Goal: Feedback & Contribution: Contribute content

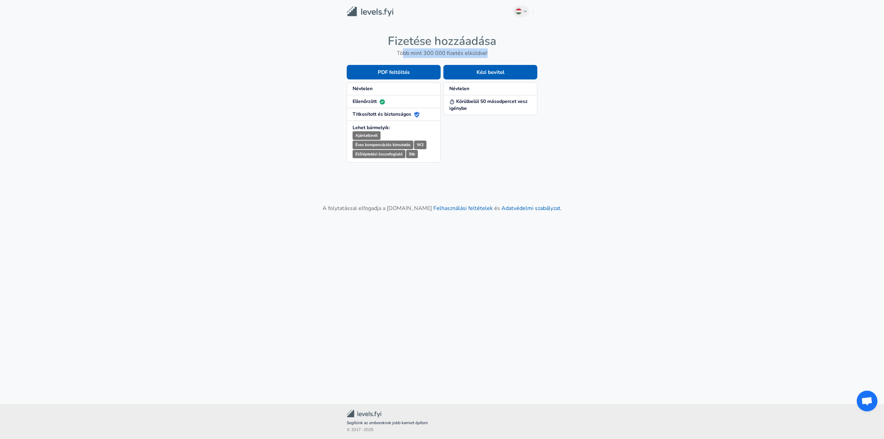
drag, startPoint x: 405, startPoint y: 53, endPoint x: 491, endPoint y: 53, distance: 86.6
click at [491, 53] on h6 "Több mint 300 000 fizetés elküldve!" at bounding box center [442, 53] width 191 height 10
click at [491, 72] on button "Kézi bevitel" at bounding box center [490, 72] width 94 height 14
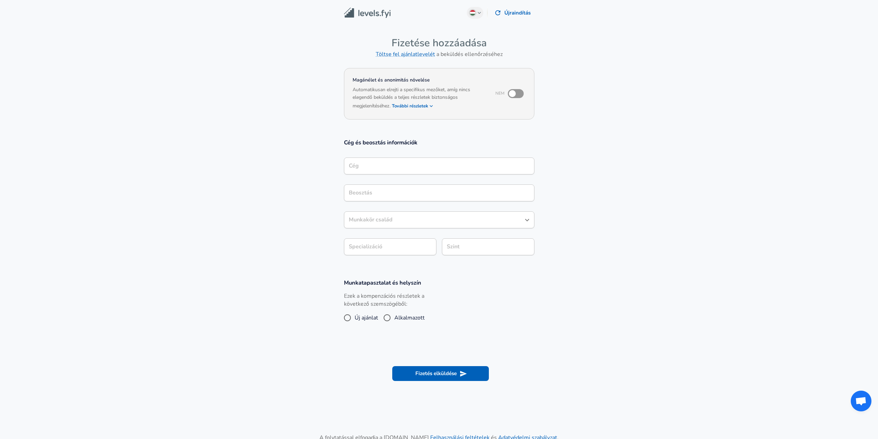
click at [430, 166] on input "Cég" at bounding box center [439, 165] width 184 height 11
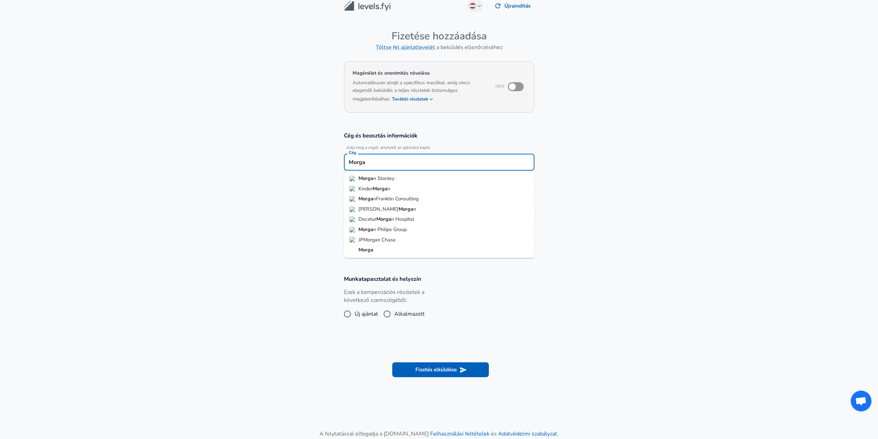
click at [418, 175] on li "Morga n Stanley" at bounding box center [439, 178] width 191 height 10
type input "[PERSON_NAME]"
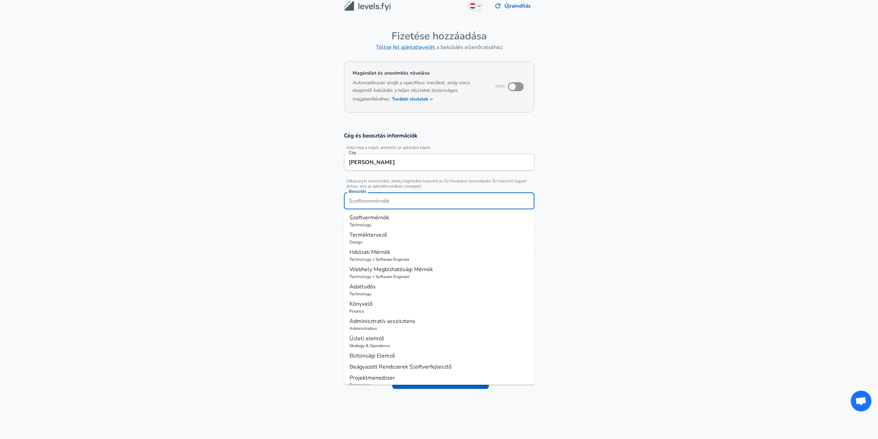
scroll to position [21, 0]
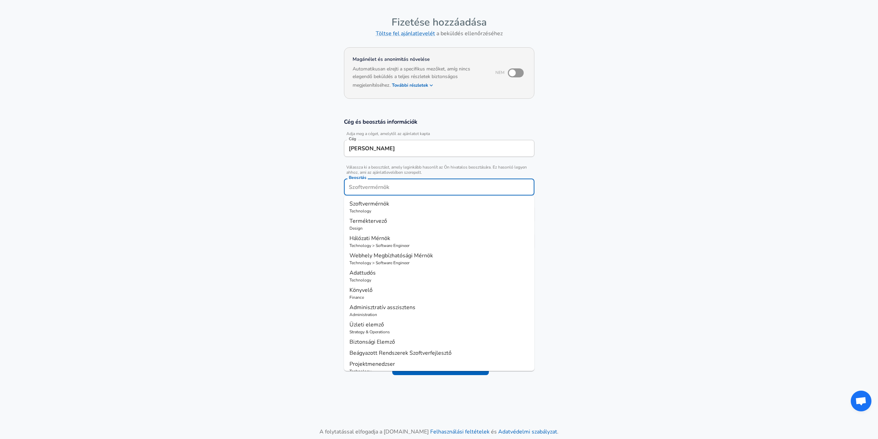
click at [408, 186] on input "Beosztás" at bounding box center [439, 187] width 184 height 11
click at [421, 212] on p "Technology" at bounding box center [439, 211] width 179 height 6
type input "Szoftvermérnök"
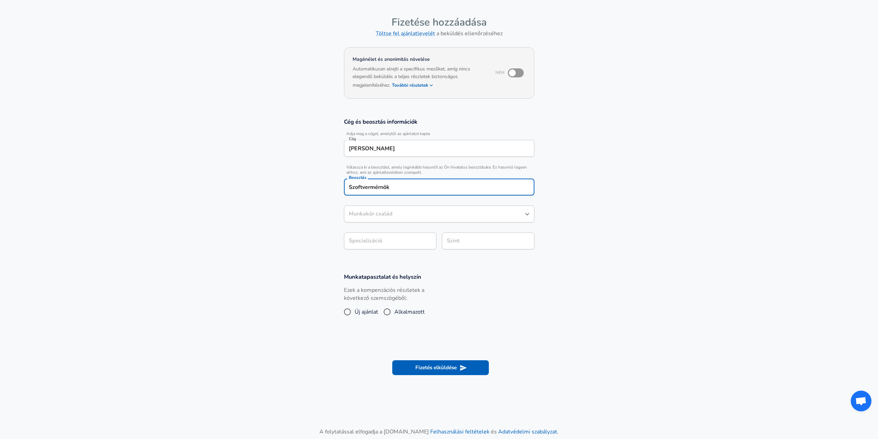
type input "Szoftvermérnök"
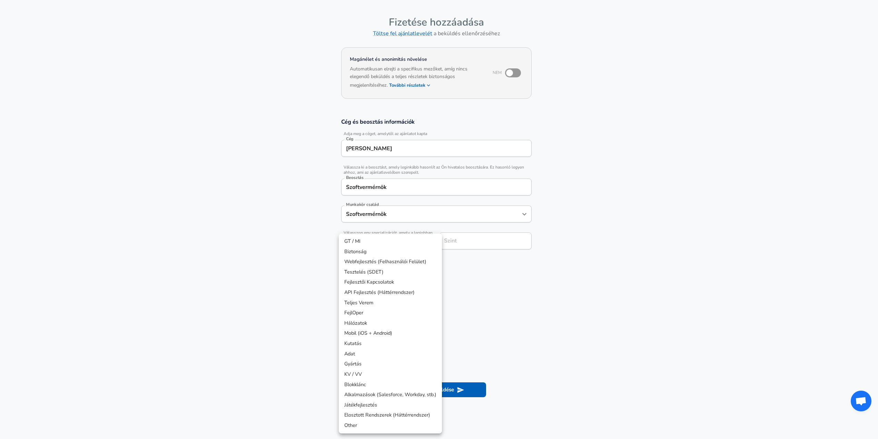
scroll to position [41, 0]
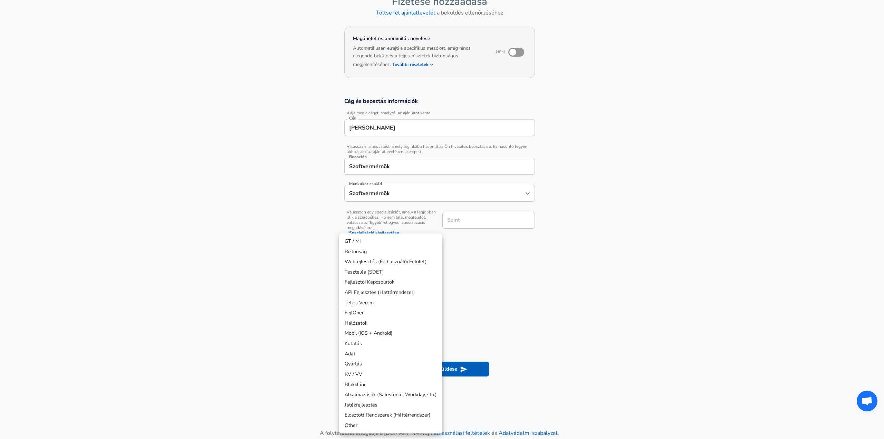
click at [417, 240] on body "Hungarian Change Újraindítás Fizetése hozzáadása Töltse fel ajánlatlevelét a be…" at bounding box center [442, 178] width 884 height 439
click at [299, 230] on div at bounding box center [442, 219] width 884 height 439
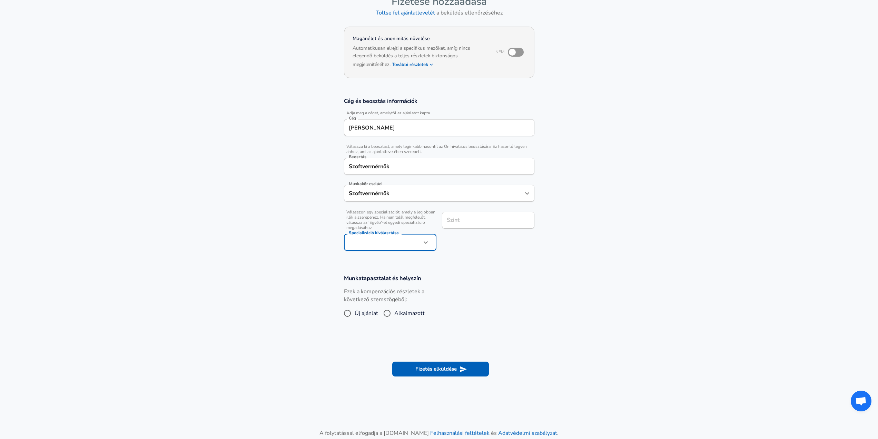
click at [465, 221] on input "Szint" at bounding box center [488, 220] width 86 height 11
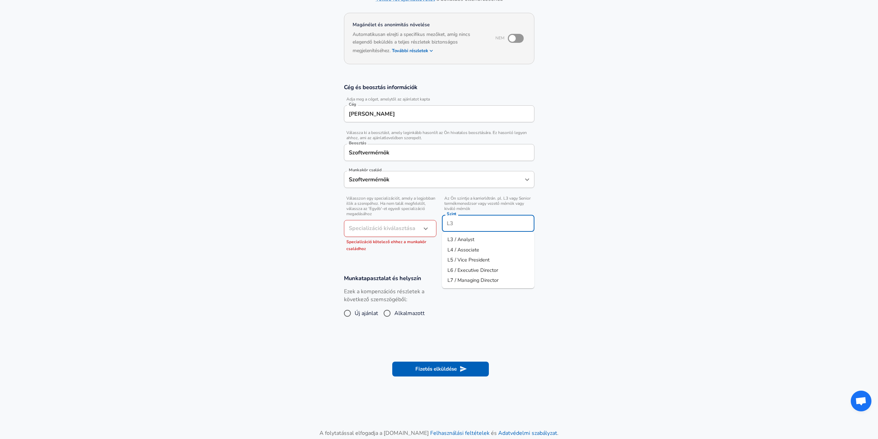
click at [481, 236] on li "L3 / Analyst" at bounding box center [488, 239] width 92 height 10
type input "L3 / Analyst"
click at [481, 259] on section "Cég és beosztás információk Adja meg a céget, amelytől az ajánlatot kapta Cég […" at bounding box center [439, 170] width 878 height 191
click at [427, 233] on button "button" at bounding box center [426, 229] width 12 height 12
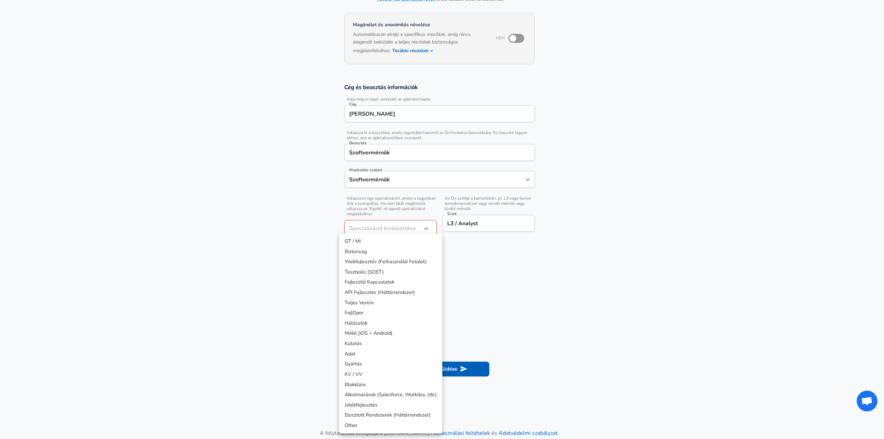
click at [415, 293] on li "API Fejlesztés (Háttérrendszer)" at bounding box center [390, 292] width 103 height 10
type input "API Development (Back-End)"
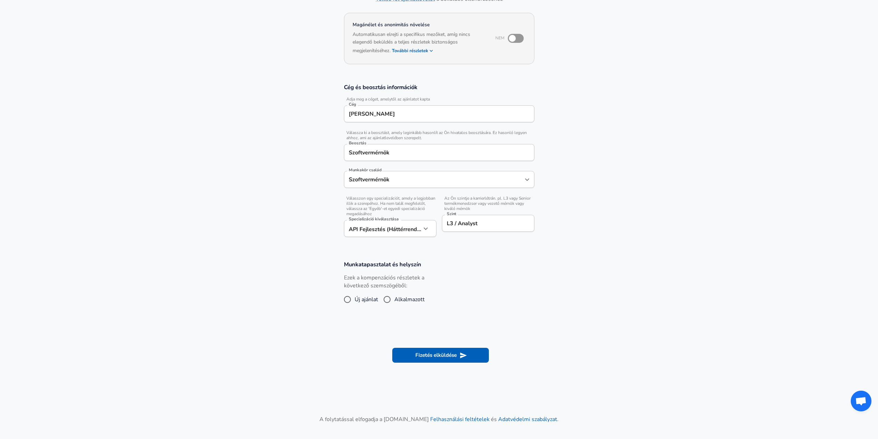
click at [458, 264] on h3 "Munkatapasztalat és helyszín" at bounding box center [439, 264] width 191 height 8
drag, startPoint x: 349, startPoint y: 279, endPoint x: 416, endPoint y: 285, distance: 67.6
click at [416, 285] on label "Ezek a kompenzációs részletek a következő szemszögéből:" at bounding box center [390, 282] width 92 height 16
click at [348, 298] on input "Új ajánlat" at bounding box center [347, 299] width 14 height 11
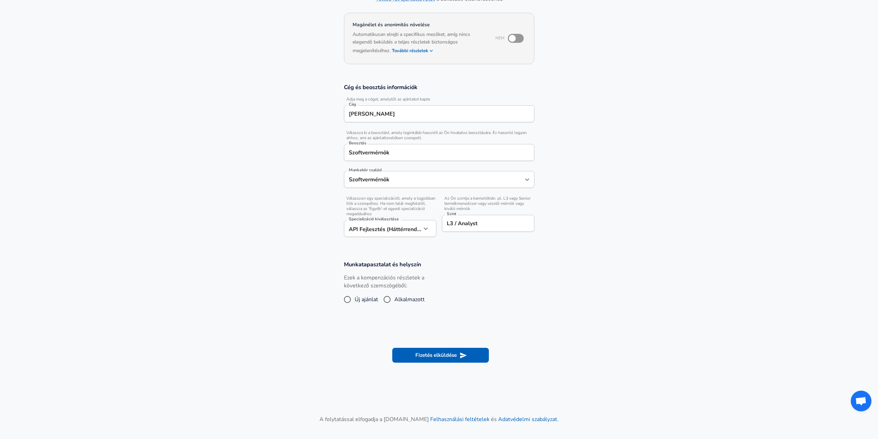
radio input "true"
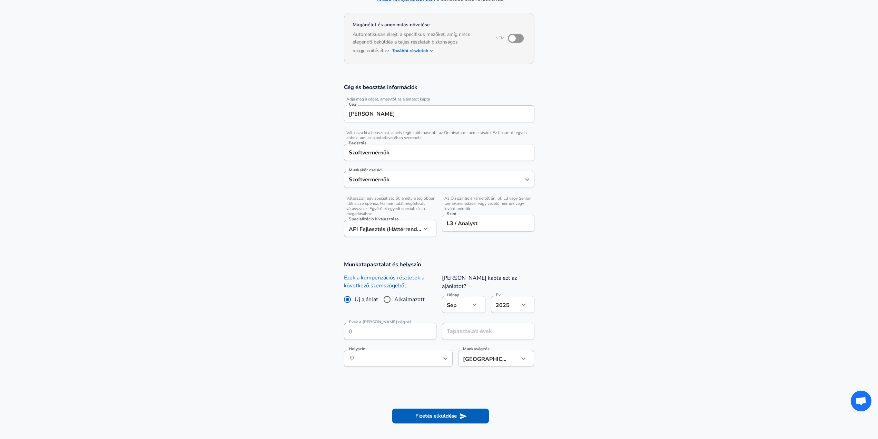
click at [481, 299] on div "[DATE] Hónap" at bounding box center [463, 304] width 43 height 17
click at [476, 300] on icon "button" at bounding box center [475, 304] width 8 height 8
click at [464, 323] on li "Feb" at bounding box center [463, 323] width 43 height 10
type input "2"
click at [426, 328] on icon "help" at bounding box center [426, 331] width 7 height 7
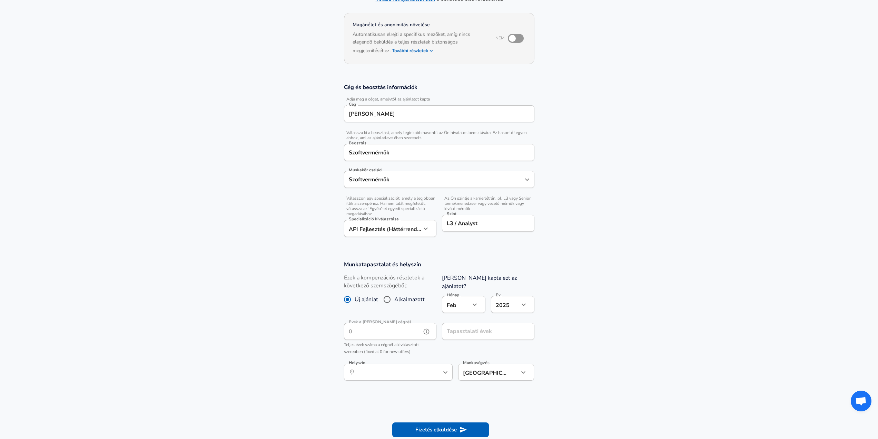
click at [426, 328] on icon "help" at bounding box center [426, 331] width 7 height 7
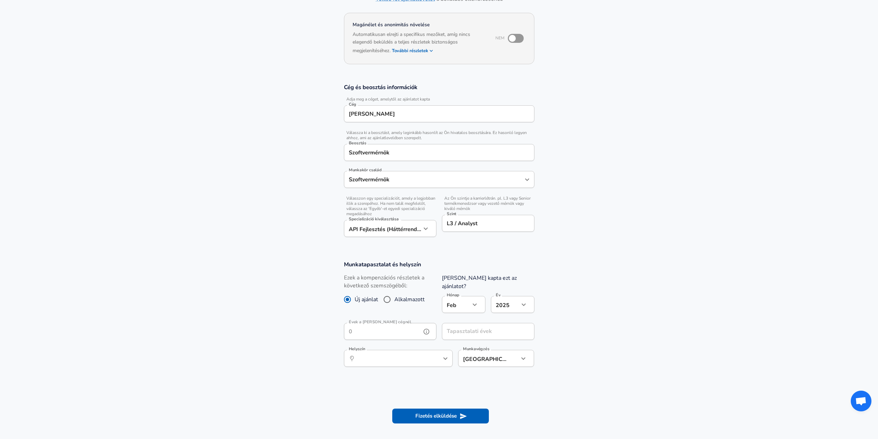
click at [426, 329] on icon "help" at bounding box center [426, 332] width 6 height 6
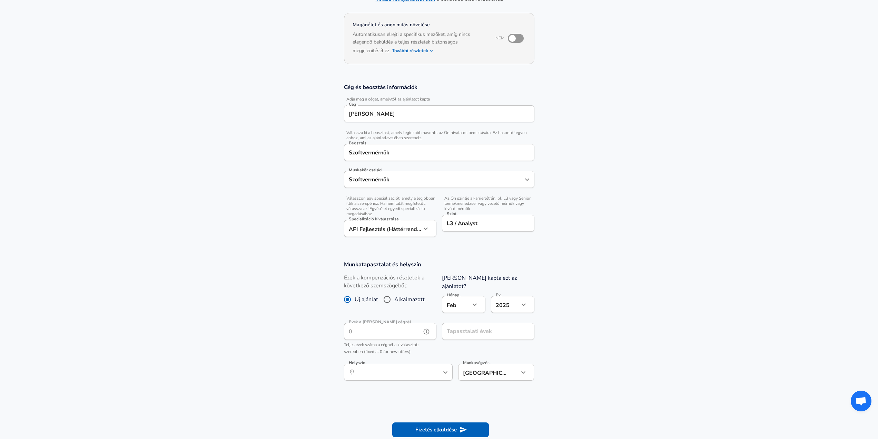
click at [430, 326] on button "help" at bounding box center [426, 331] width 10 height 10
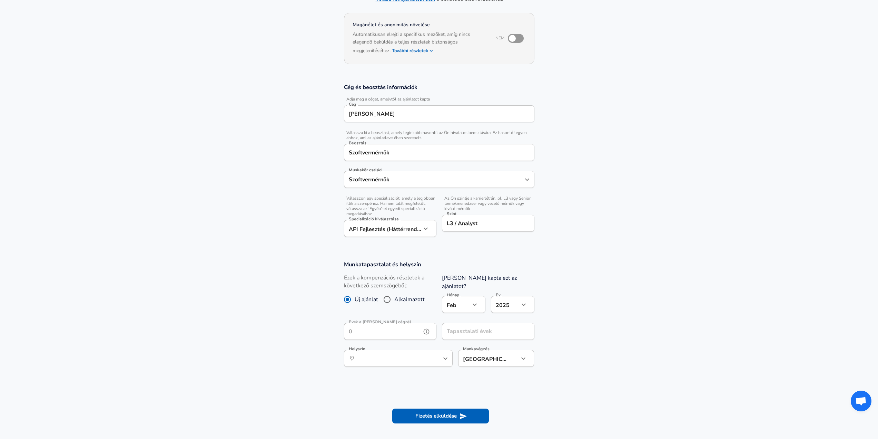
click at [429, 353] on button "help" at bounding box center [434, 358] width 10 height 10
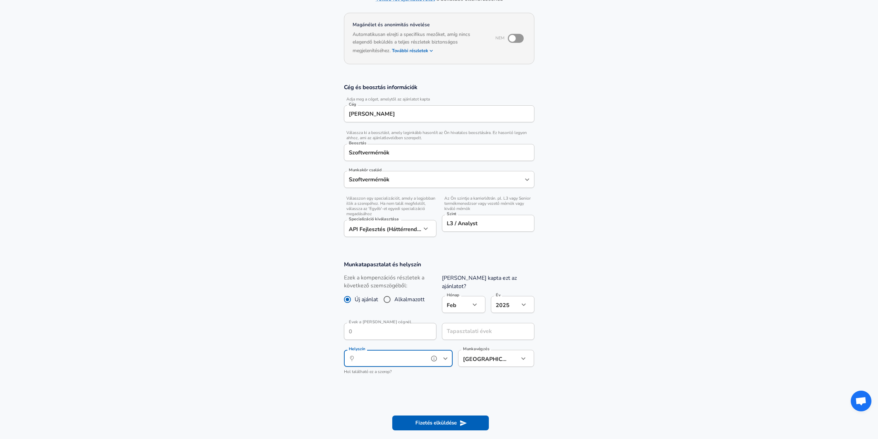
click at [444, 354] on icon "Open" at bounding box center [445, 358] width 8 height 8
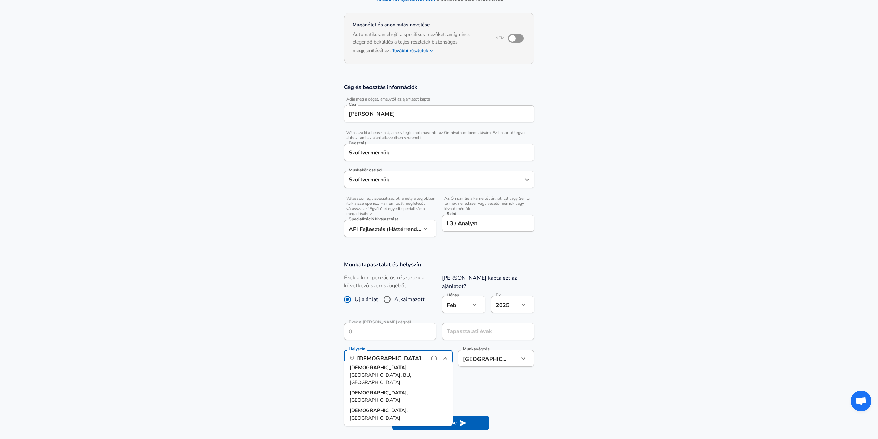
click at [418, 367] on li "Buda pest, BU, [GEOGRAPHIC_DATA]" at bounding box center [398, 374] width 109 height 25
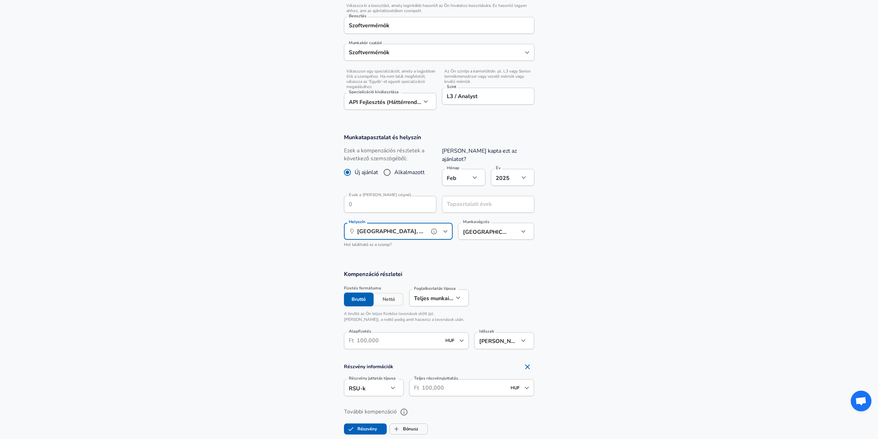
scroll to position [193, 0]
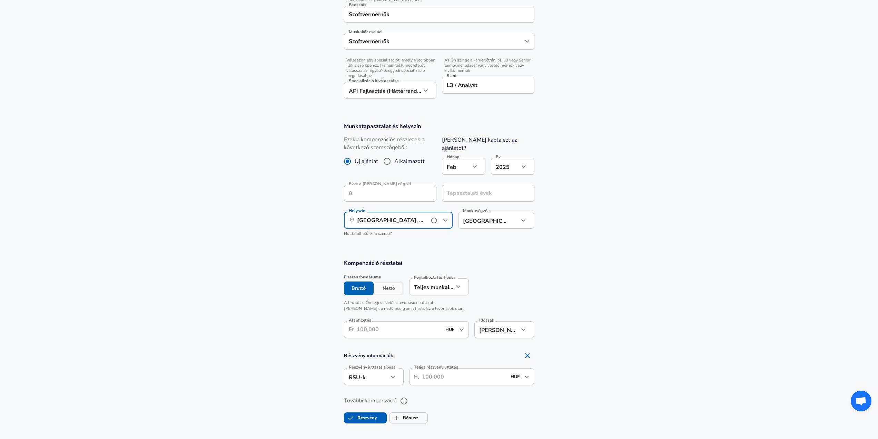
type input "[GEOGRAPHIC_DATA], BU, [GEOGRAPHIC_DATA]"
click at [526, 218] on button "button" at bounding box center [524, 220] width 12 height 12
click at [514, 252] on li "Hibrid" at bounding box center [496, 250] width 76 height 10
type input "hybrid"
click at [538, 262] on div "Kompenzáció részletei Fizetés formátuma Bruttó Nettó Foglalkoztatás típusa Telj…" at bounding box center [439, 301] width 207 height 84
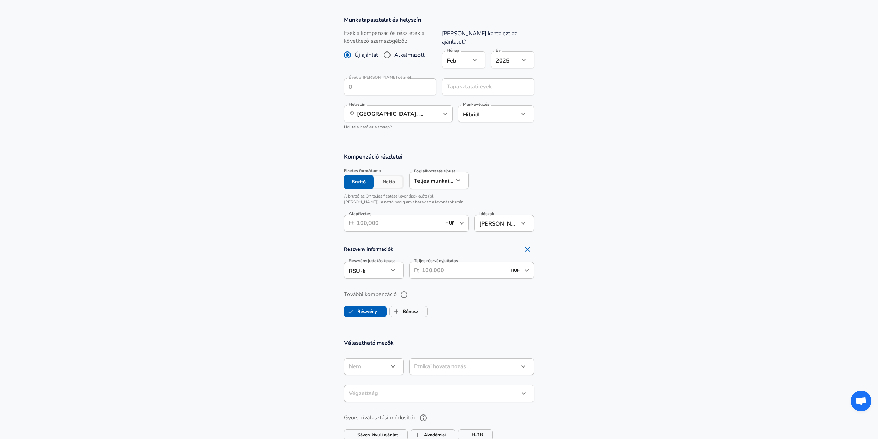
scroll to position [297, 0]
click at [396, 219] on input "Alapfizetés" at bounding box center [399, 225] width 85 height 17
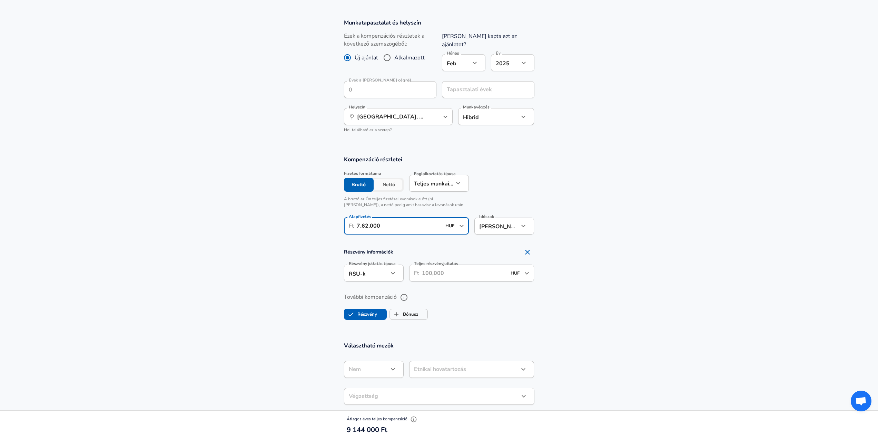
drag, startPoint x: 369, startPoint y: 219, endPoint x: 350, endPoint y: 221, distance: 18.8
click at [350, 221] on div "​ Ft 7,62,000 HUF ​ Alapfizetés" at bounding box center [406, 225] width 125 height 17
type input "7,62,000"
click at [305, 227] on section "Kompenzáció részletei Fizetés formátuma Bruttó Nettó Foglalkoztatás típusa Telj…" at bounding box center [439, 197] width 878 height 84
click at [629, 207] on section "Kompenzáció részletei Fizetés formátuma Bruttó Nettó Foglalkoztatás típusa Telj…" at bounding box center [439, 197] width 878 height 84
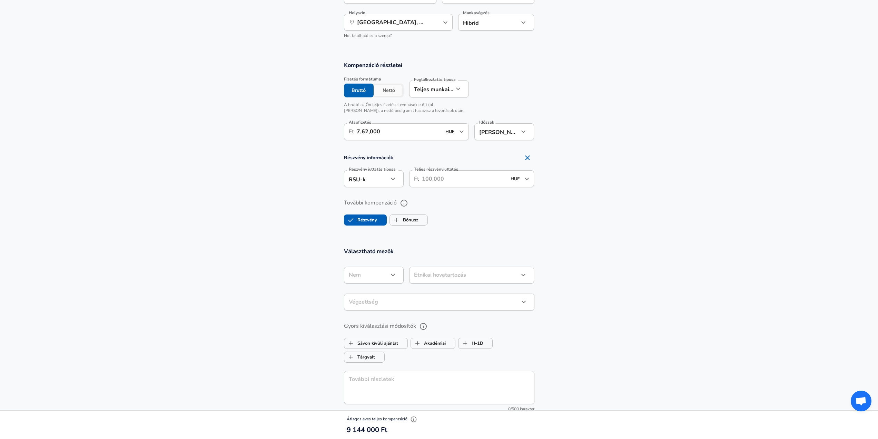
scroll to position [400, 0]
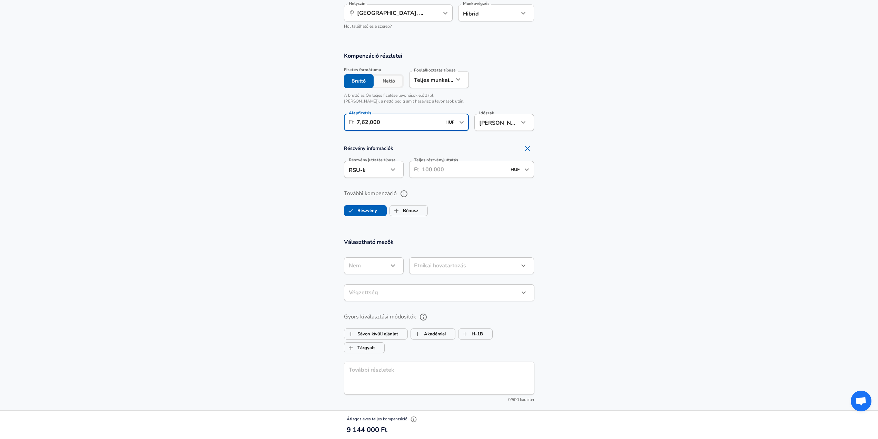
click at [388, 117] on input "7,62,000" at bounding box center [399, 122] width 85 height 17
drag, startPoint x: 381, startPoint y: 115, endPoint x: 339, endPoint y: 115, distance: 41.8
click at [339, 115] on div "Alapfizetés ​ Ft 7,62,000 HUF ​ Alapfizetés" at bounding box center [404, 121] width 131 height 27
type input "7"
type input "7,62,000"
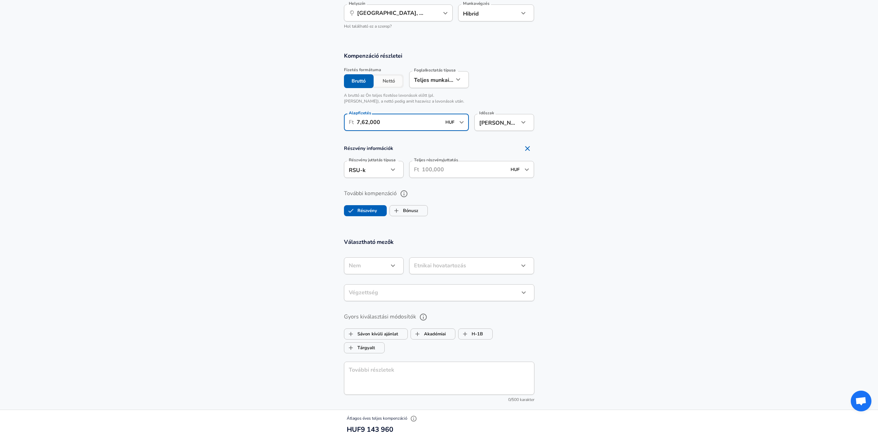
click at [336, 114] on div "Kompenzáció részletei Fizetés formátuma Bruttó Nettó Foglalkoztatás típusa Telj…" at bounding box center [439, 94] width 207 height 84
click at [394, 165] on icon "button" at bounding box center [393, 169] width 8 height 8
click at [394, 163] on div at bounding box center [442, 219] width 884 height 439
click at [530, 144] on icon "Remove Section" at bounding box center [528, 148] width 8 height 8
checkbox input "false"
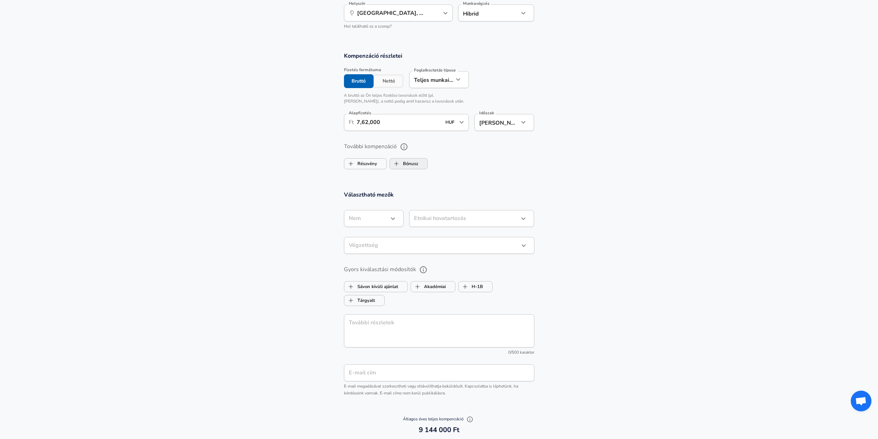
click at [411, 158] on label "Bónusz" at bounding box center [404, 163] width 28 height 13
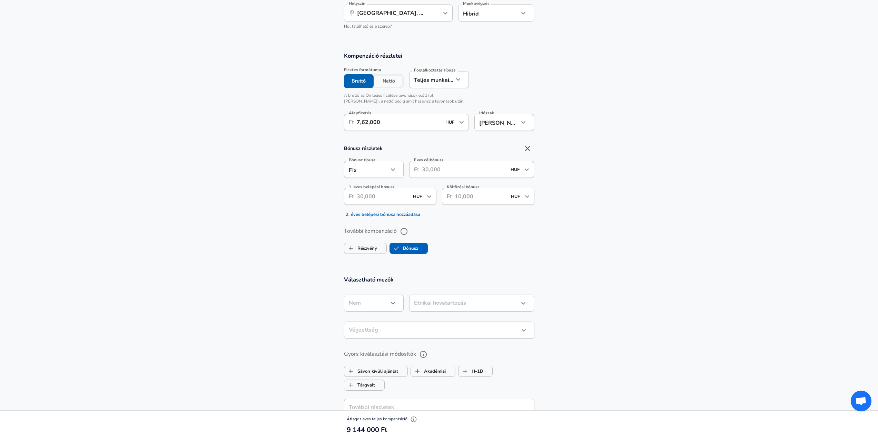
click at [394, 165] on icon "button" at bounding box center [393, 169] width 8 height 8
click at [394, 165] on div at bounding box center [442, 219] width 884 height 439
click at [524, 144] on icon "Remove Section" at bounding box center [528, 148] width 8 height 8
checkbox input "false"
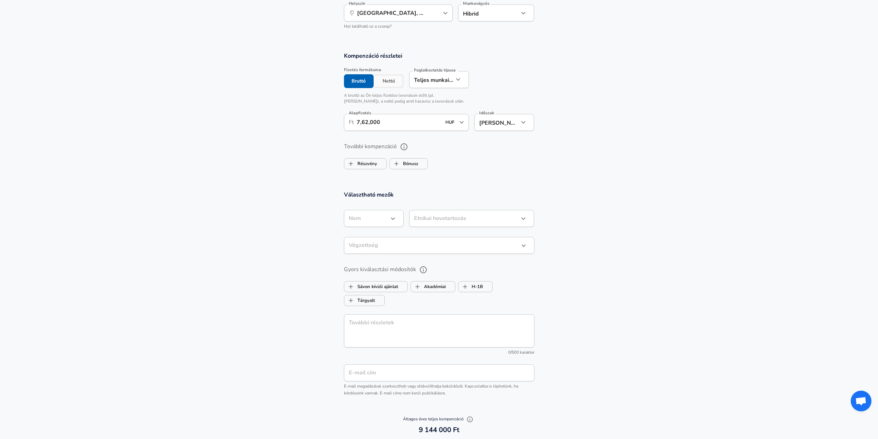
click at [454, 171] on section "Kompenzáció részletei Fizetés formátuma Bruttó Nettó Foglalkoztatás típusa Telj…" at bounding box center [439, 113] width 878 height 139
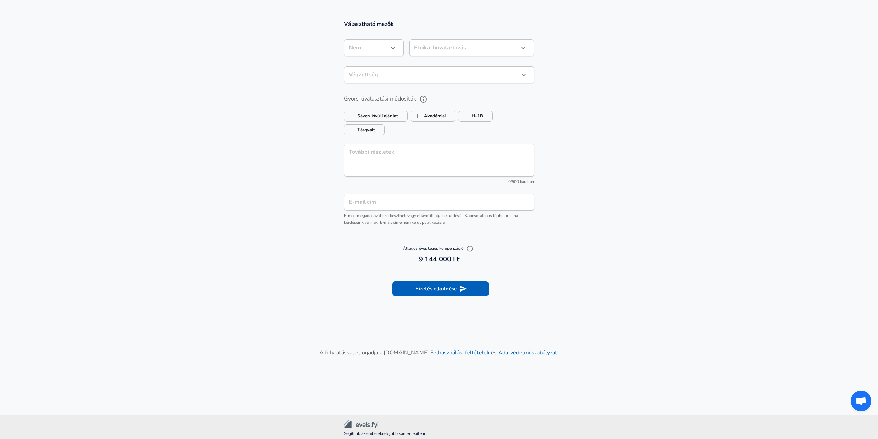
scroll to position [573, 0]
drag, startPoint x: 416, startPoint y: 239, endPoint x: 442, endPoint y: 239, distance: 26.6
click at [442, 243] on span "Átlagos éves teljes kompenzáció" at bounding box center [439, 246] width 72 height 6
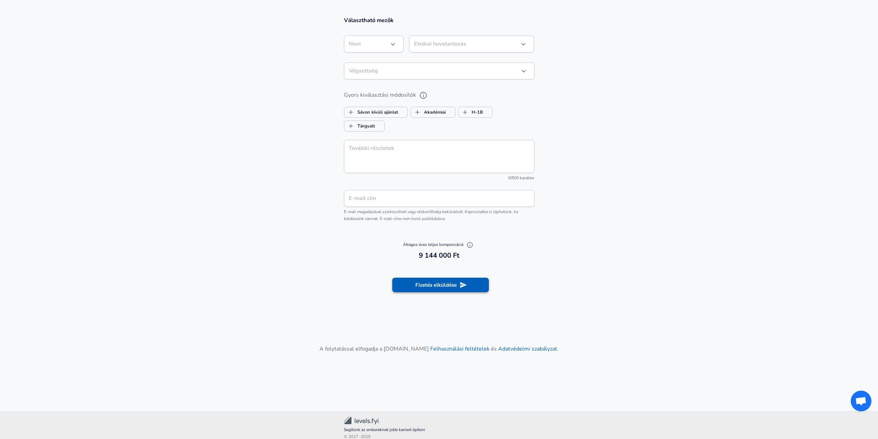
click at [468, 277] on button "Fizetés elküldése" at bounding box center [440, 284] width 97 height 14
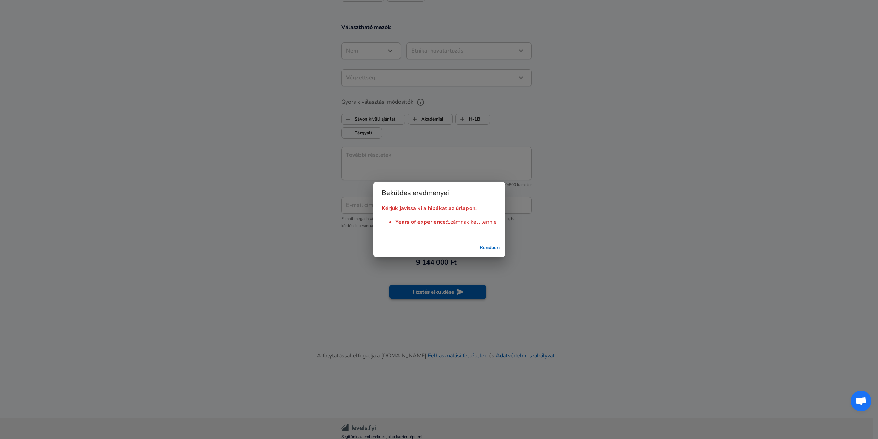
scroll to position [581, 0]
click at [497, 246] on button "Rendben" at bounding box center [492, 247] width 26 height 13
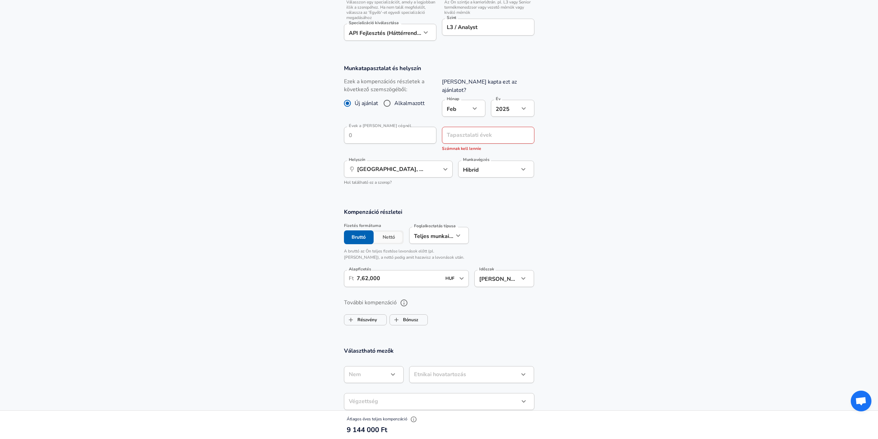
scroll to position [242, 0]
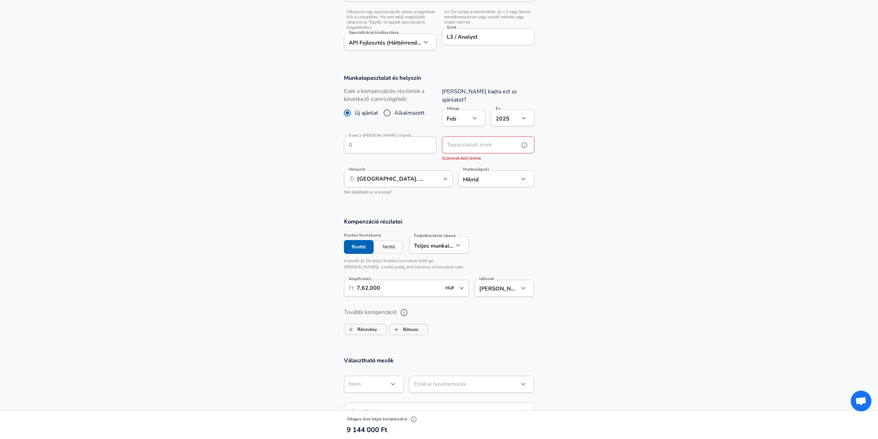
click at [497, 137] on input "Tapasztalati évek" at bounding box center [480, 144] width 77 height 17
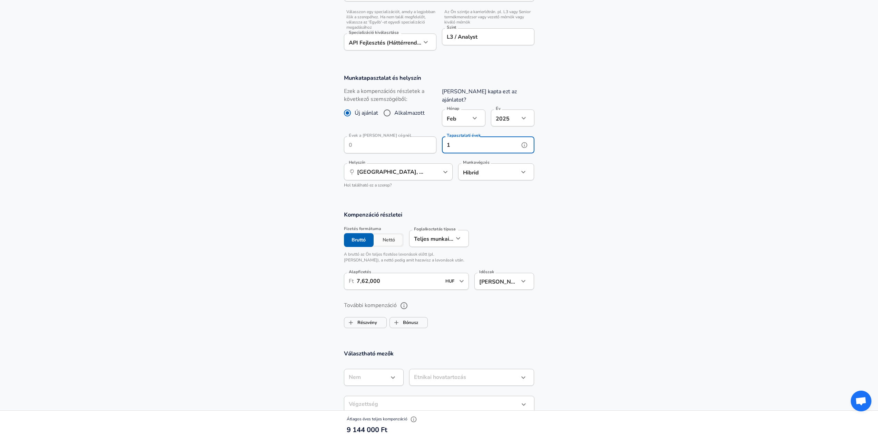
type input "1"
click at [575, 140] on section "Munkatapasztalat és helyszín Ezek a kompenzációs részletek a következő szemszög…" at bounding box center [439, 134] width 878 height 137
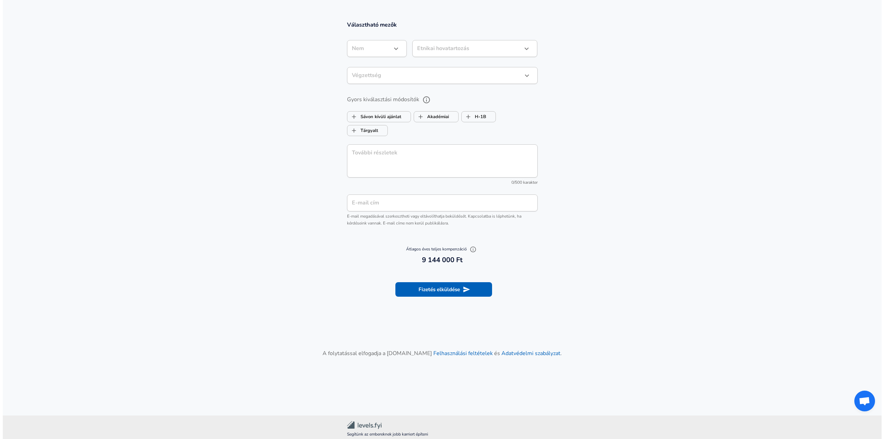
scroll to position [575, 0]
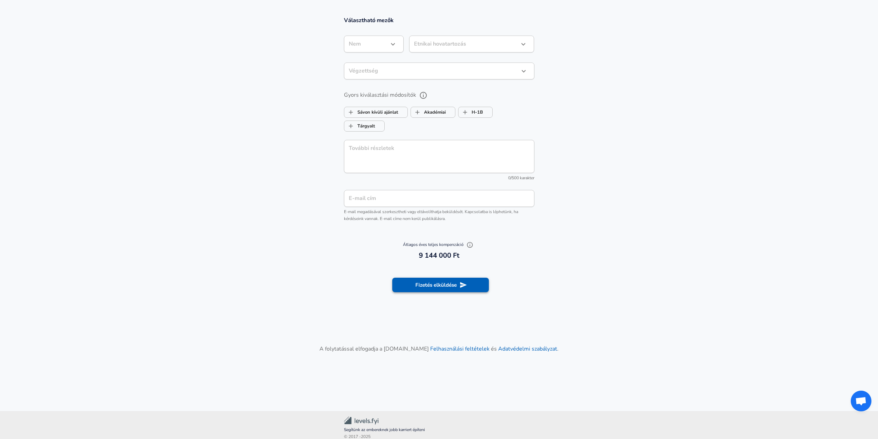
click at [457, 279] on button "Fizetés elküldése" at bounding box center [440, 284] width 97 height 14
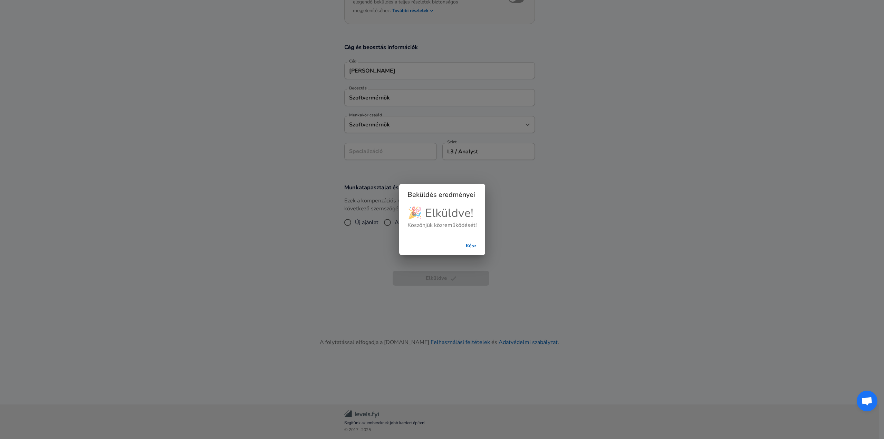
scroll to position [95, 0]
